Goal: Navigation & Orientation: Understand site structure

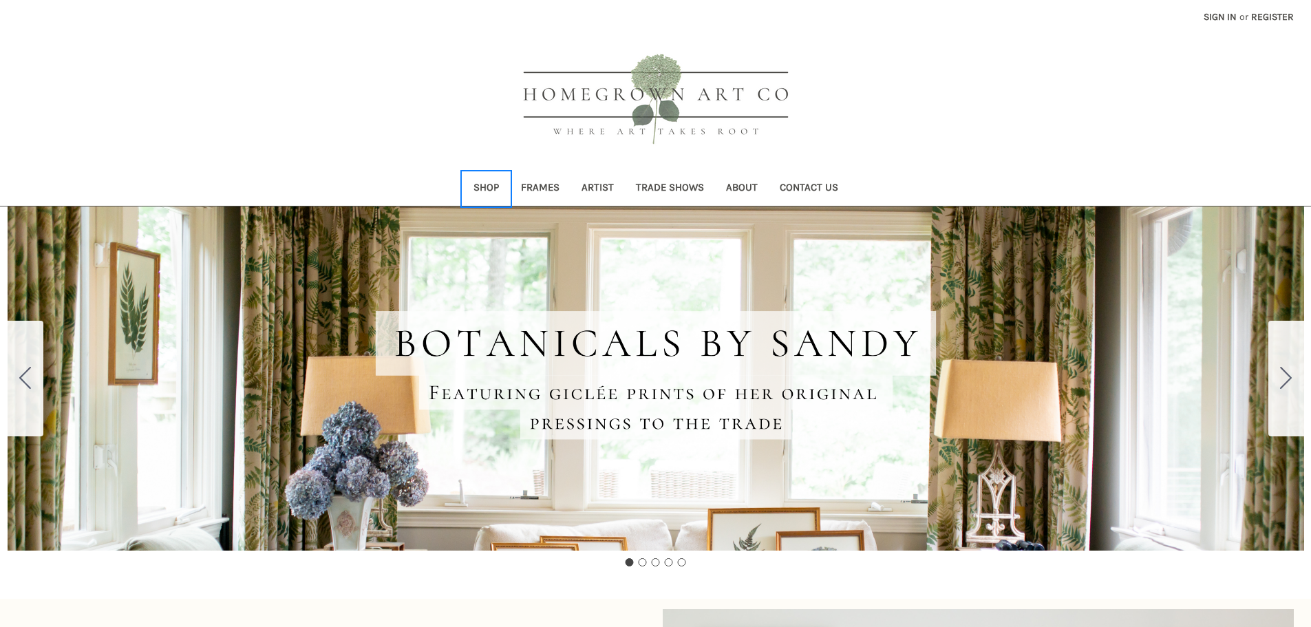
click at [486, 185] on link "Shop" at bounding box center [485, 189] width 47 height 34
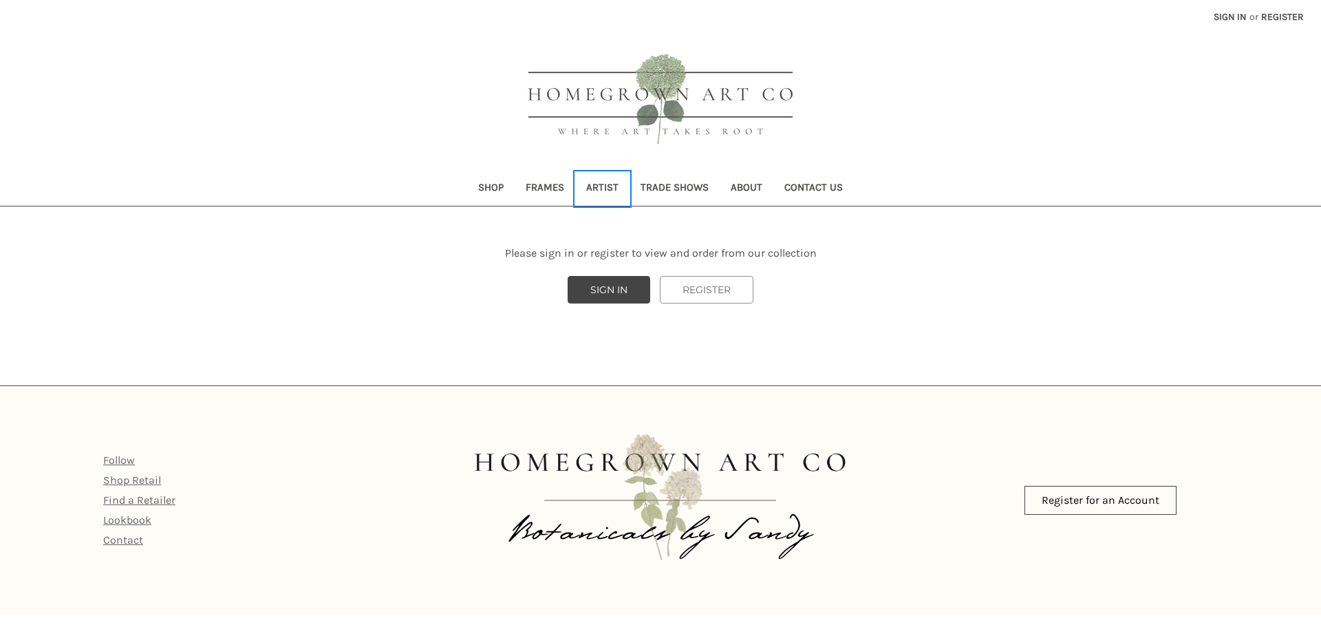
click at [601, 182] on link "Artist" at bounding box center [602, 189] width 54 height 34
